Goal: Task Accomplishment & Management: Manage account settings

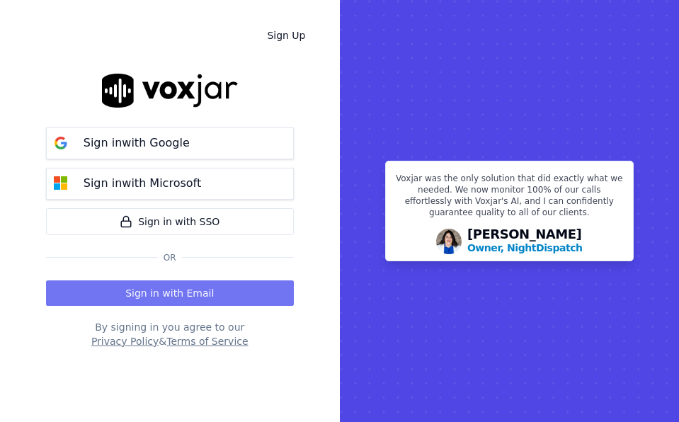
click at [207, 294] on button "Sign in with Email" at bounding box center [170, 292] width 248 height 25
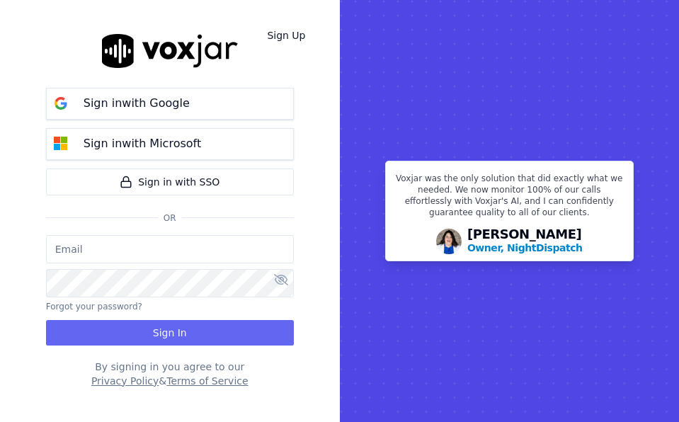
type input "aclemison@asilpc.com"
click at [150, 243] on input "aclemison@asilpc.com" at bounding box center [170, 249] width 248 height 28
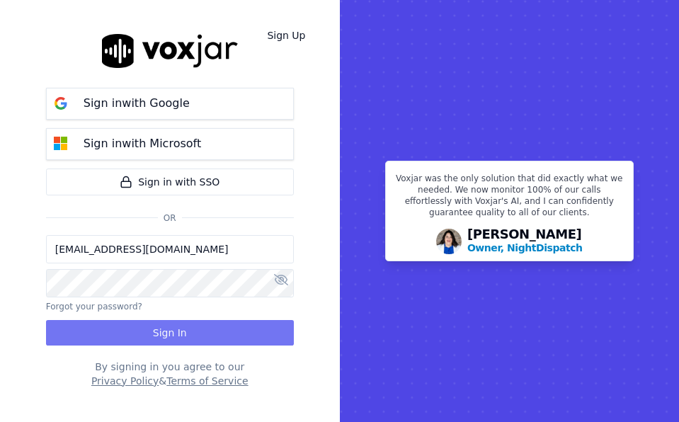
click at [92, 327] on button "Sign In" at bounding box center [170, 332] width 248 height 25
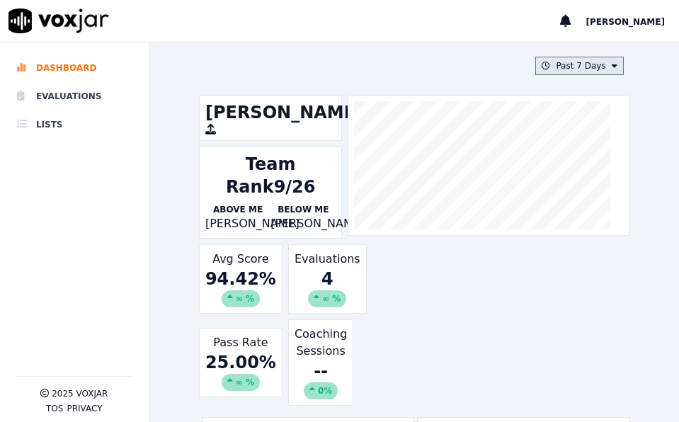
click at [580, 70] on button "Past 7 Days" at bounding box center [579, 66] width 88 height 18
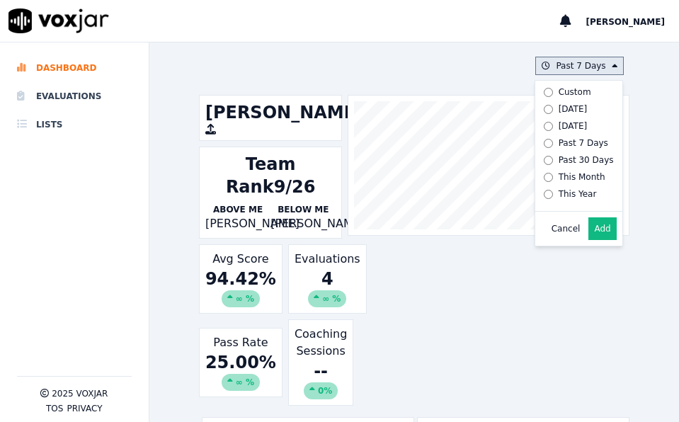
click at [568, 163] on div "Past 30 Days" at bounding box center [585, 159] width 55 height 11
click at [588, 240] on button "Add" at bounding box center [602, 228] width 28 height 23
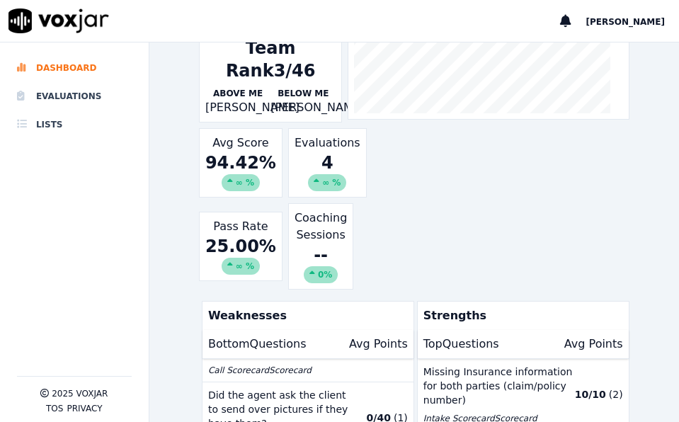
scroll to position [142, 0]
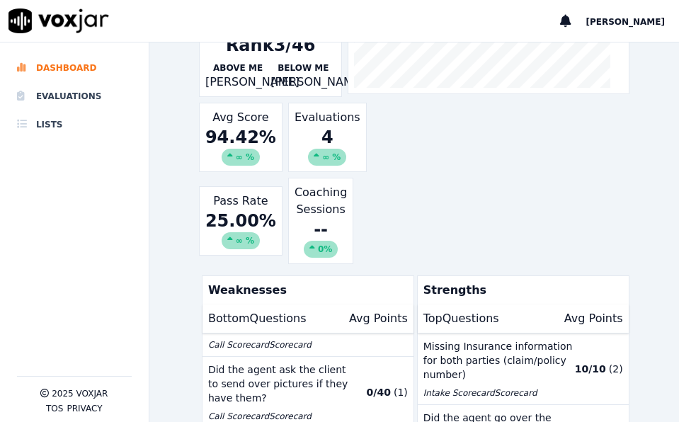
click at [556, 209] on div "Amber Clemison Team Rank 3/46 Above Me Arnold Fraser Below Me Brigel Paul Avg S…" at bounding box center [414, 108] width 430 height 311
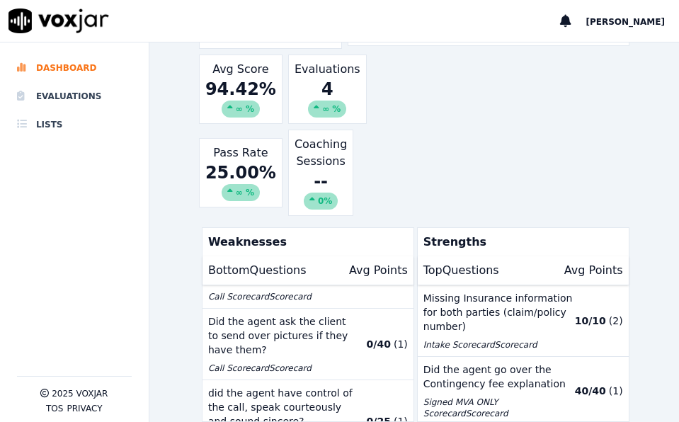
scroll to position [250, 0]
click at [555, 87] on div "Amber Clemison Team Rank 3/46 Above Me Arnold Fraser Below Me Brigel Paul Avg S…" at bounding box center [414, 60] width 430 height 311
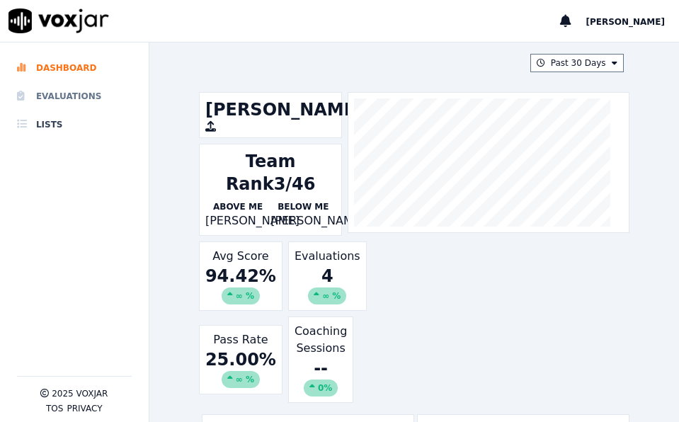
scroll to position [0, 0]
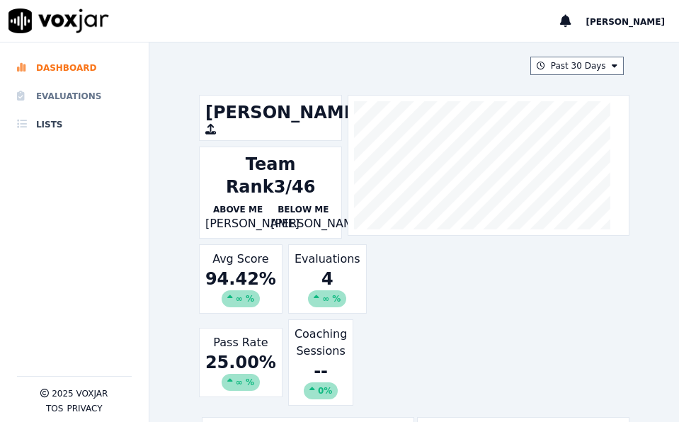
click at [83, 95] on li "Evaluations" at bounding box center [74, 96] width 115 height 28
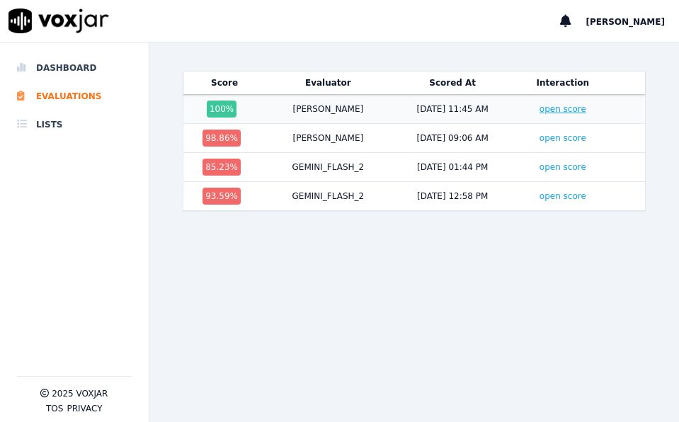
click at [539, 113] on link "open score" at bounding box center [562, 109] width 47 height 10
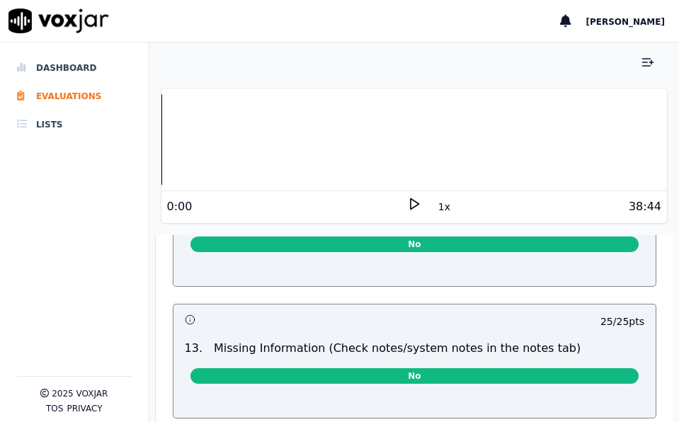
scroll to position [2689, 0]
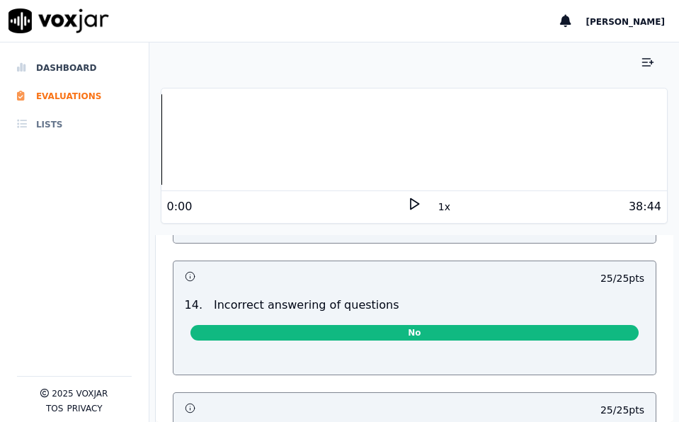
click at [48, 127] on li "Lists" at bounding box center [74, 124] width 115 height 28
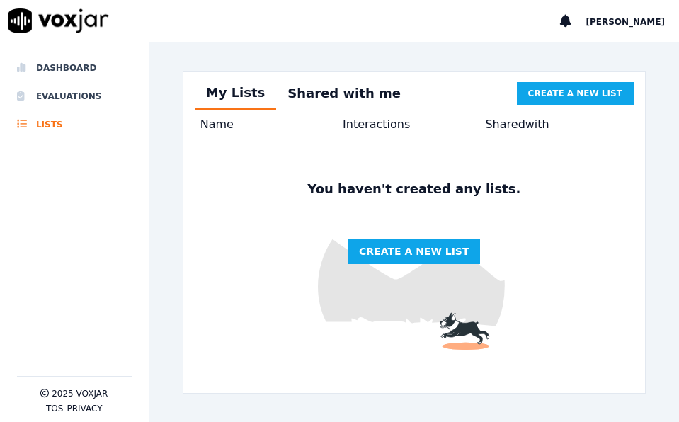
click at [329, 96] on button "Shared with me" at bounding box center [344, 93] width 136 height 31
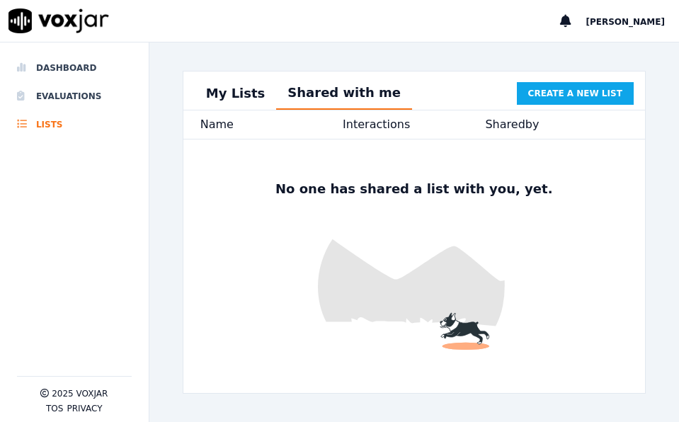
click at [238, 97] on button "My Lists" at bounding box center [236, 93] width 82 height 31
